Goal: Communication & Community: Answer question/provide support

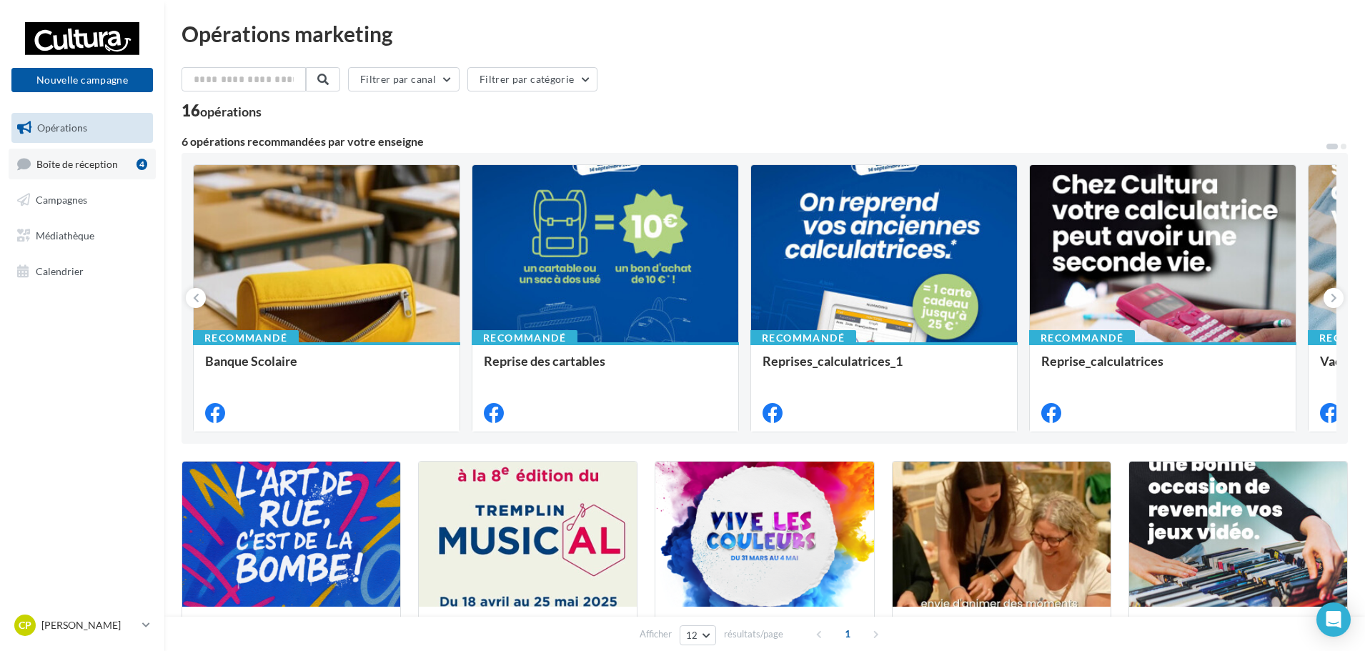
click at [131, 174] on link "Boîte de réception 4" at bounding box center [82, 164] width 147 height 31
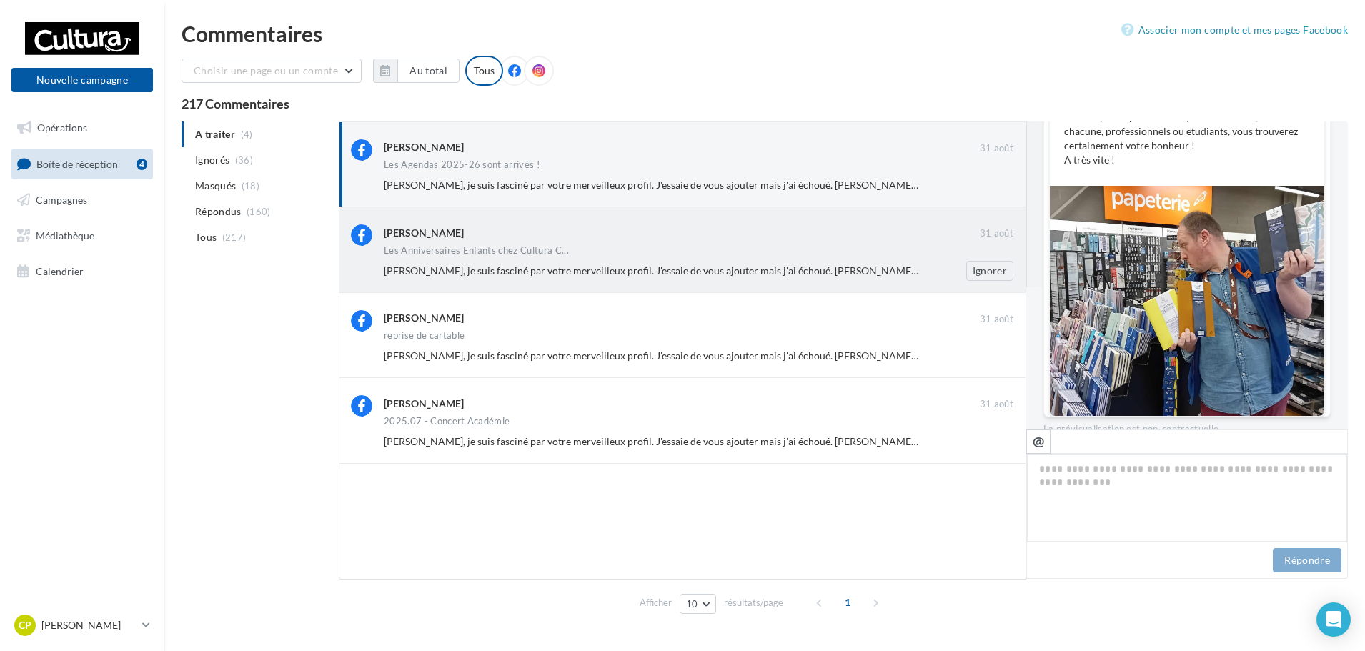
scroll to position [143, 0]
click at [654, 270] on span "[PERSON_NAME], je suis fasciné par votre merveilleux profil. J'essaie de vous a…" at bounding box center [949, 270] width 1131 height 12
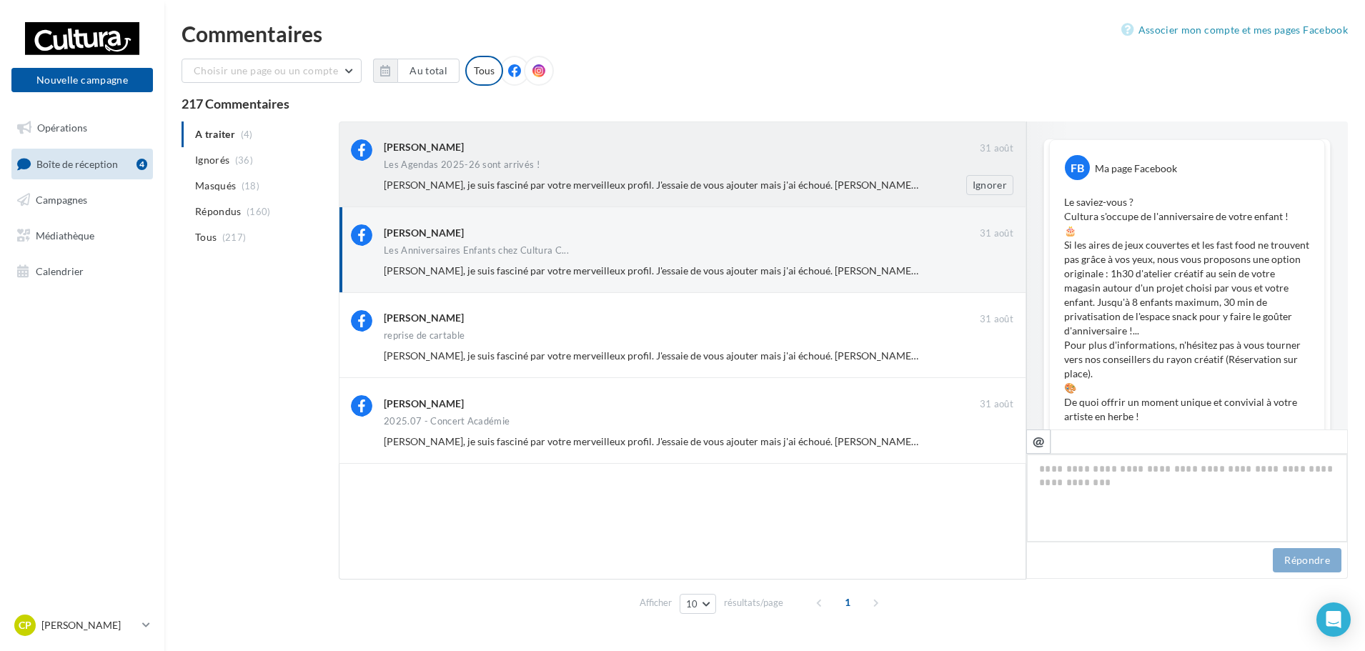
scroll to position [708, 0]
